Goal: Task Accomplishment & Management: Use online tool/utility

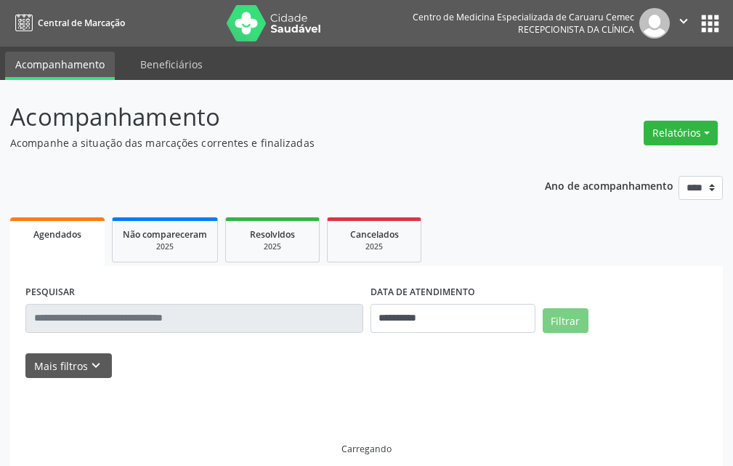
click at [667, 126] on button "Relatórios" at bounding box center [681, 133] width 74 height 25
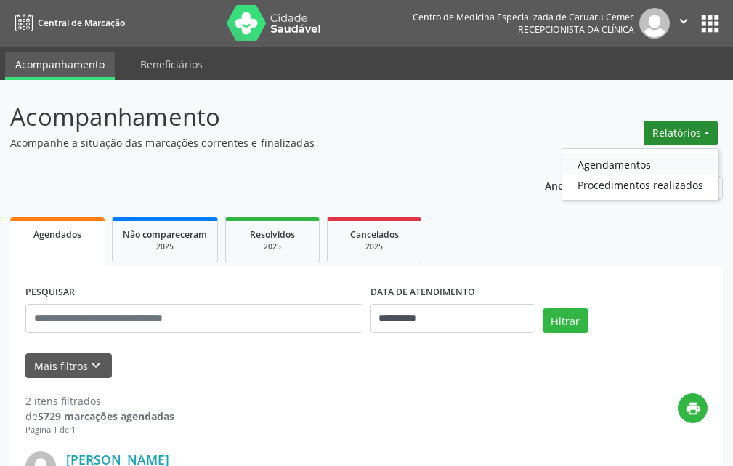
click at [604, 169] on link "Agendamentos" at bounding box center [640, 164] width 156 height 20
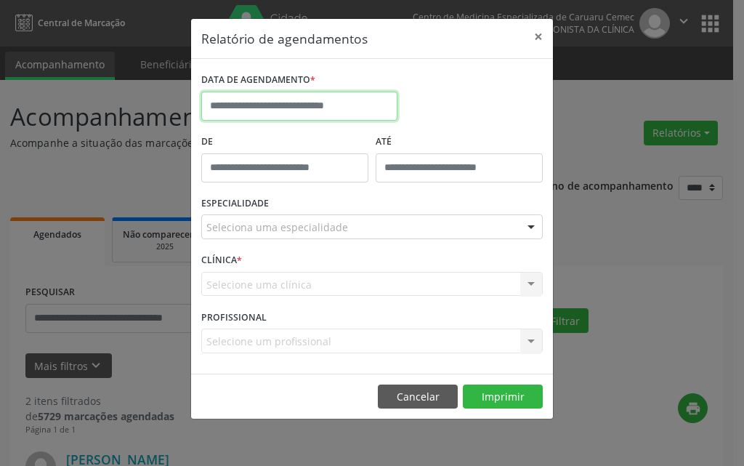
click at [336, 102] on input "text" at bounding box center [299, 106] width 196 height 29
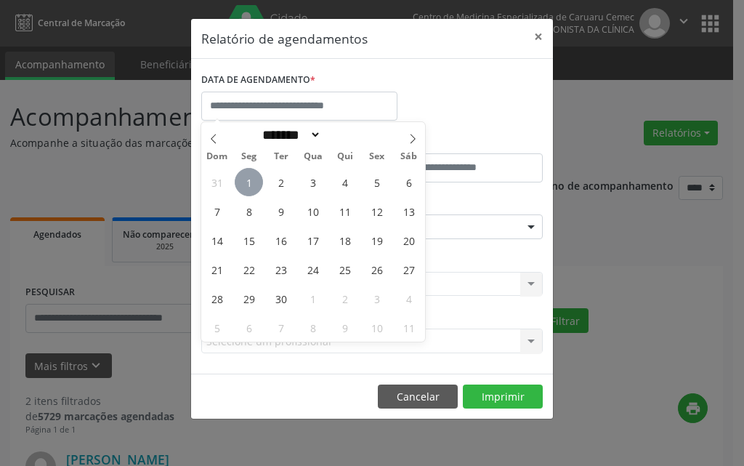
click at [243, 187] on span "1" at bounding box center [249, 182] width 28 height 28
type input "**********"
click at [243, 187] on span "1" at bounding box center [249, 182] width 28 height 28
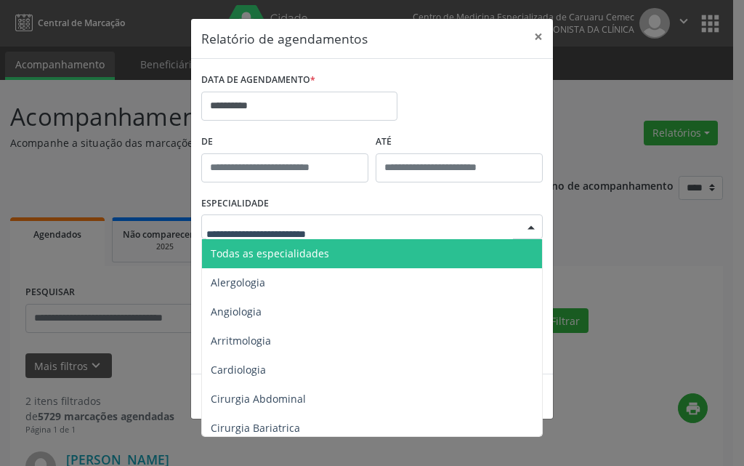
click at [272, 238] on div "Todas as especialidades Alergologia Angiologia Arritmologia Cardiologia Cirurgi…" at bounding box center [371, 226] width 341 height 25
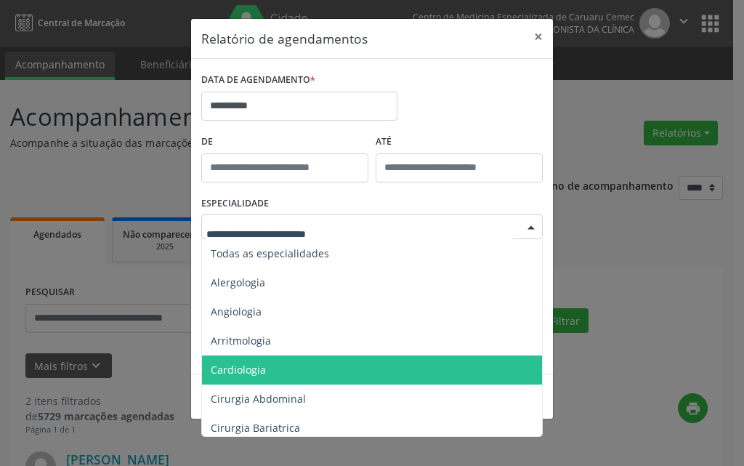
click at [232, 379] on span "Cardiologia" at bounding box center [373, 369] width 342 height 29
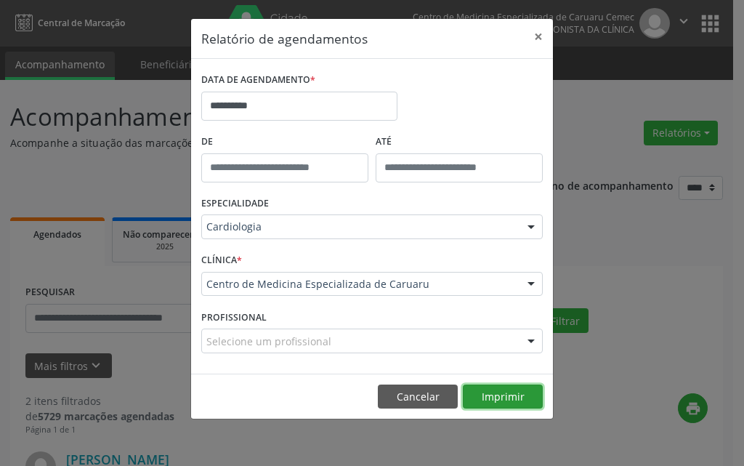
click at [493, 393] on button "Imprimir" at bounding box center [503, 396] width 80 height 25
